Goal: Task Accomplishment & Management: Manage account settings

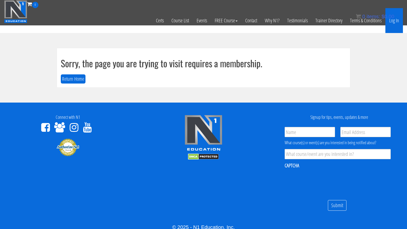
click at [396, 22] on link "Log In" at bounding box center [394, 20] width 18 height 25
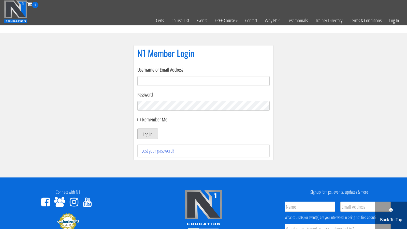
type input "anormann2002@yahoo.com"
click at [154, 136] on button "Log In" at bounding box center [147, 134] width 21 height 11
